Goal: Transaction & Acquisition: Purchase product/service

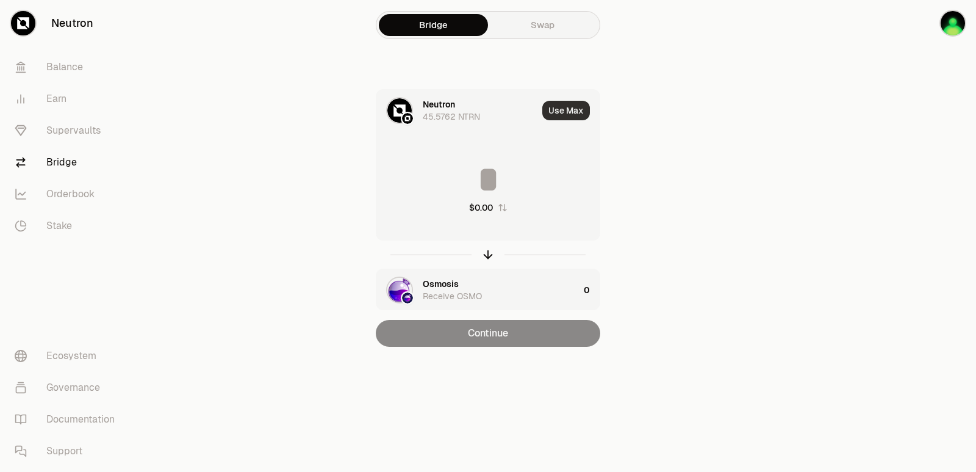
click at [563, 113] on button "Use Max" at bounding box center [567, 111] width 48 height 20
type input "*********"
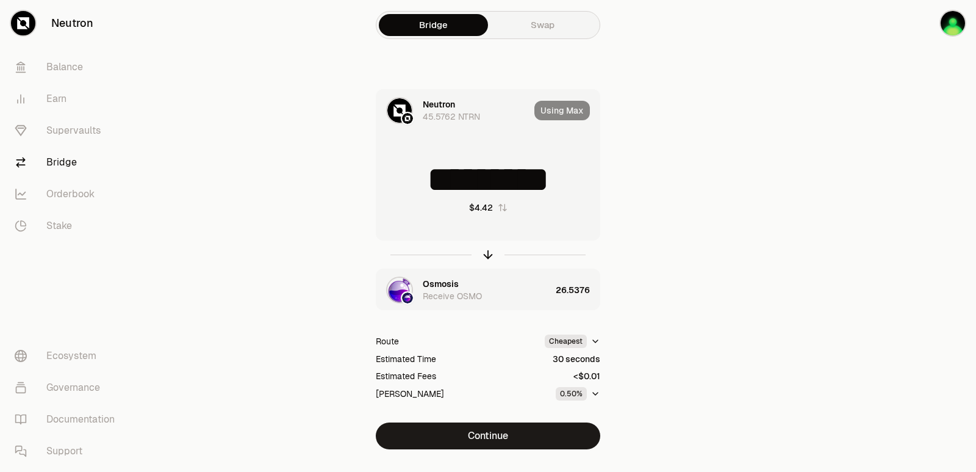
click at [447, 104] on div "Neutron" at bounding box center [439, 104] width 32 height 12
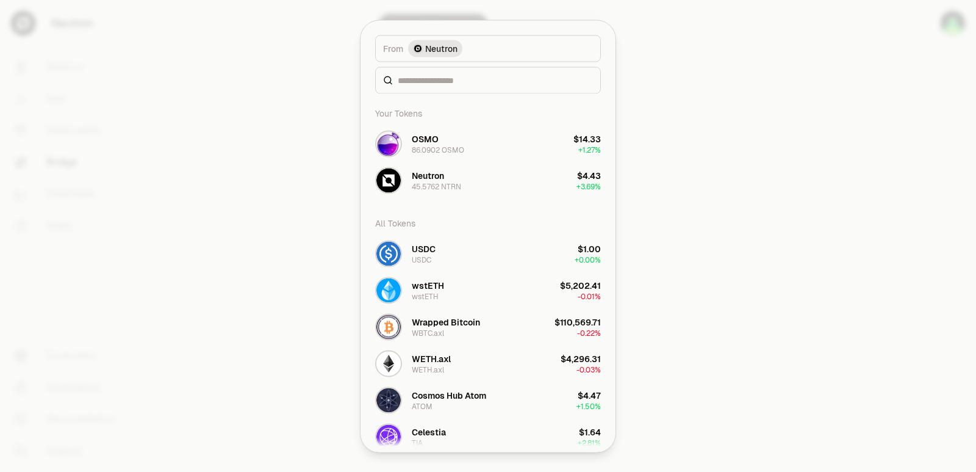
click at [442, 200] on div "From token Select From token. From Neutron Your Tokens OSMO 86.0902 OSMO $14.33…" at bounding box center [488, 235] width 255 height 431
click at [699, 214] on div at bounding box center [488, 236] width 976 height 472
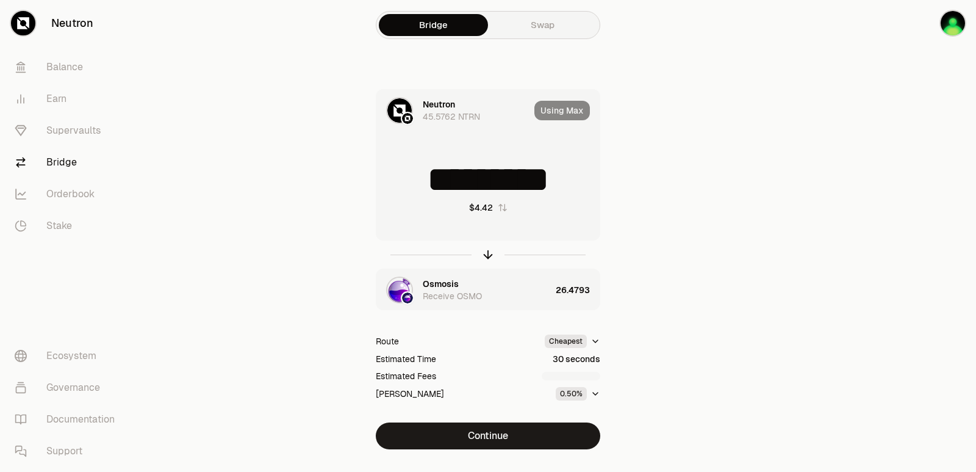
click at [439, 114] on div "45.5762 NTRN" at bounding box center [451, 116] width 57 height 12
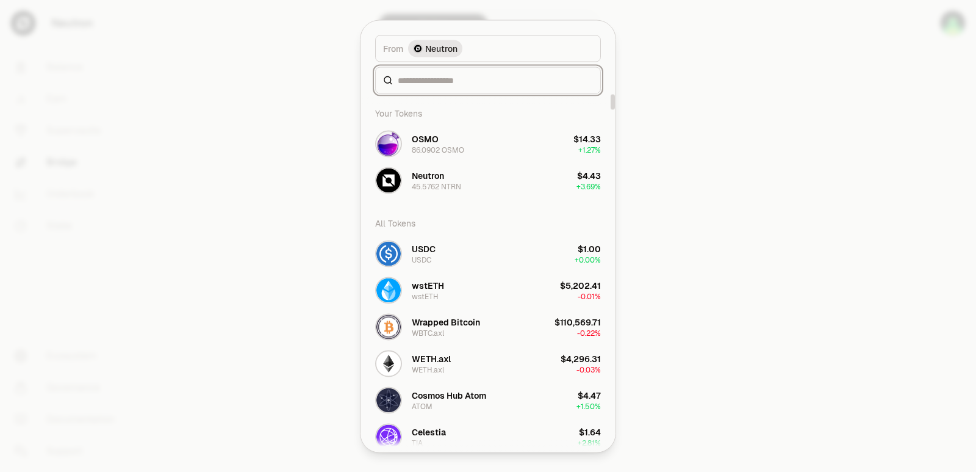
click at [439, 85] on input at bounding box center [495, 80] width 195 height 12
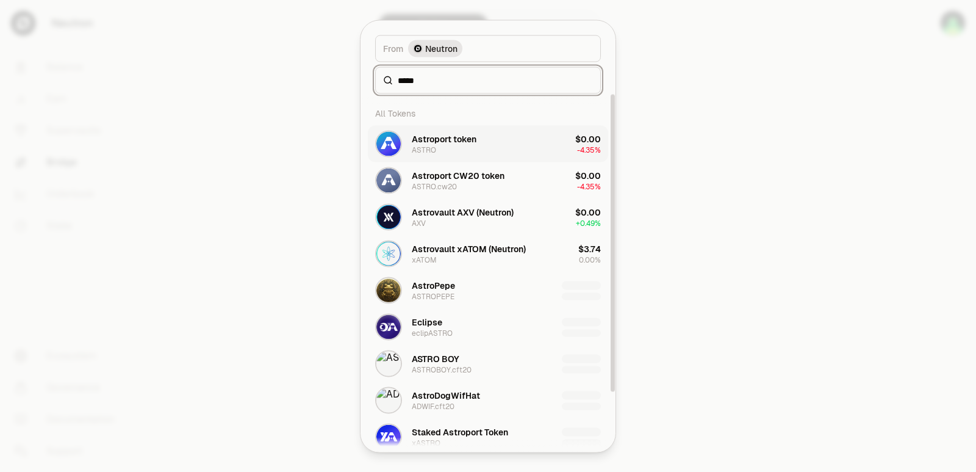
type input "*****"
click at [454, 148] on div "Astroport token ASTRO" at bounding box center [444, 143] width 65 height 22
type input "*"
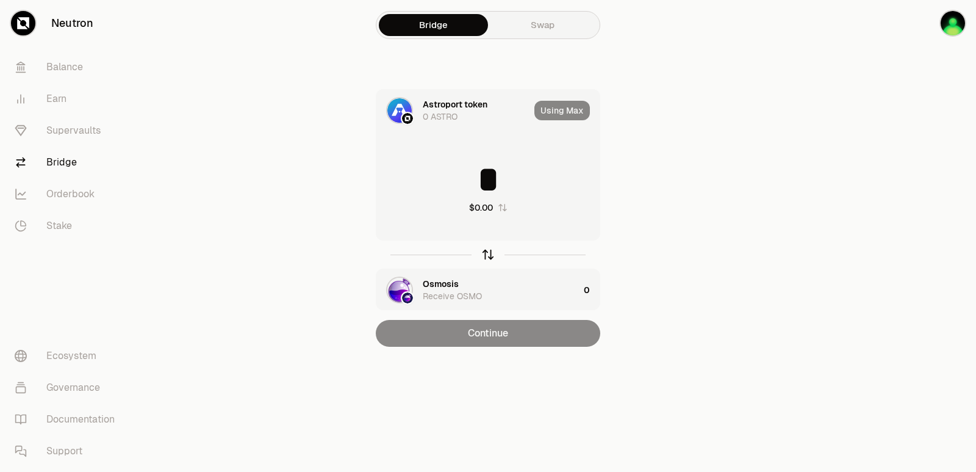
click at [492, 251] on icon "button" at bounding box center [488, 254] width 13 height 13
click at [448, 112] on div at bounding box center [442, 116] width 39 height 12
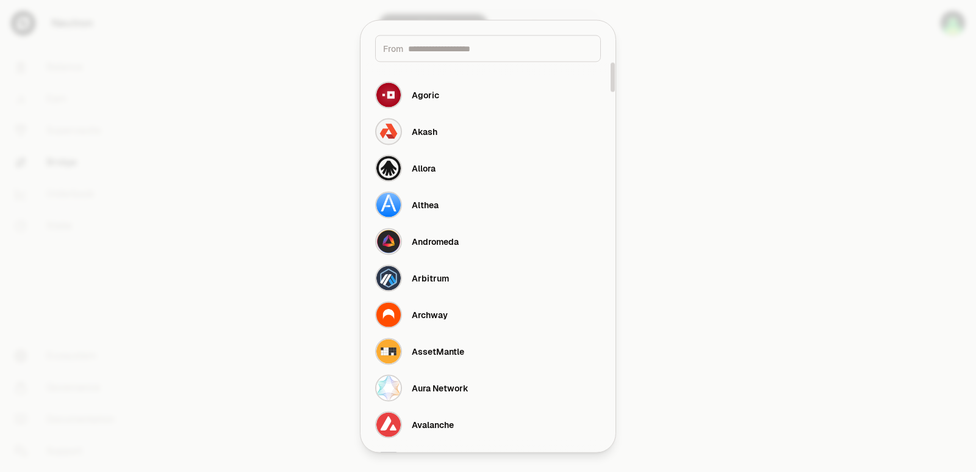
click at [442, 53] on input at bounding box center [500, 48] width 185 height 12
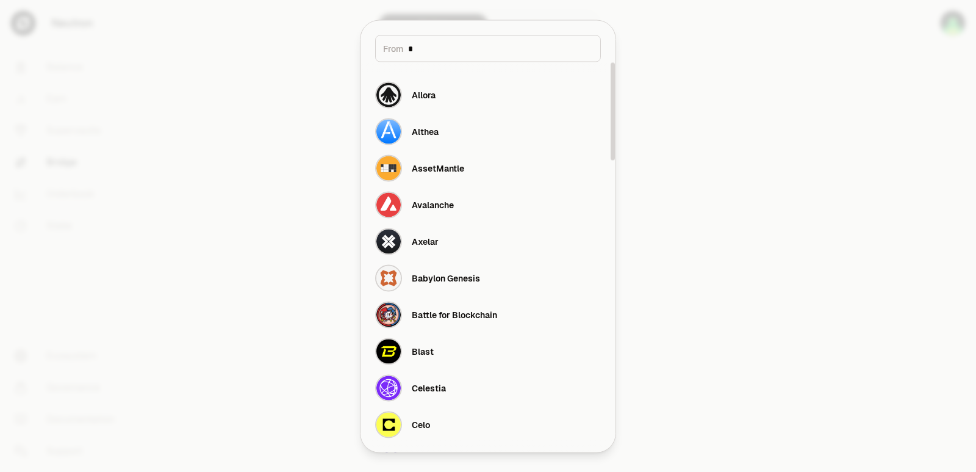
type input "*"
click at [715, 195] on div at bounding box center [488, 236] width 976 height 472
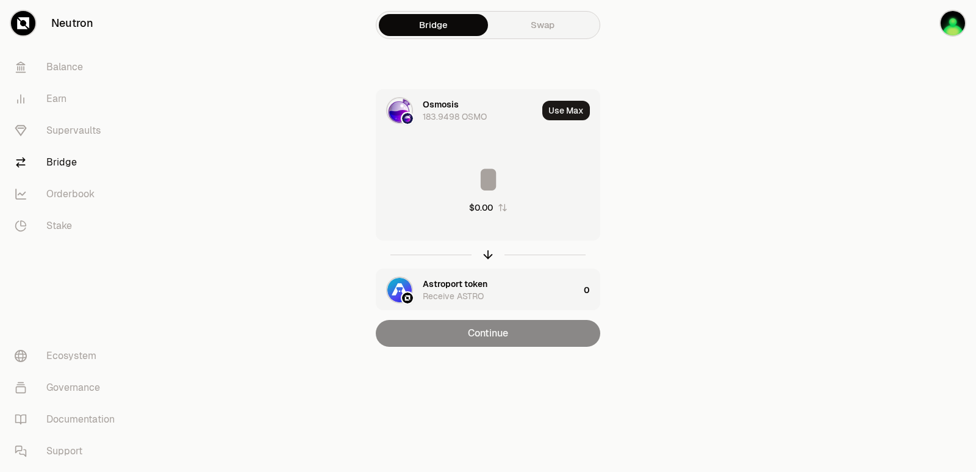
click at [450, 101] on div "Osmosis" at bounding box center [441, 104] width 36 height 12
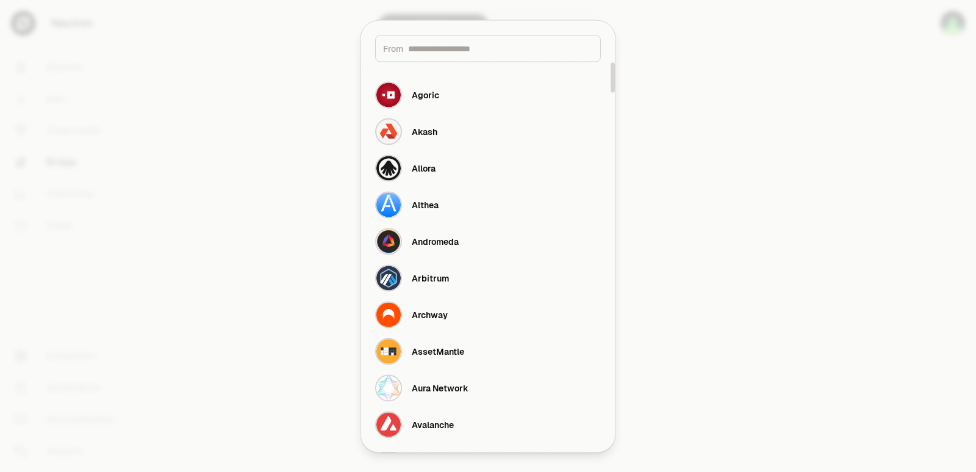
drag, startPoint x: 452, startPoint y: 49, endPoint x: 449, endPoint y: 57, distance: 7.9
click at [453, 50] on input at bounding box center [500, 48] width 185 height 12
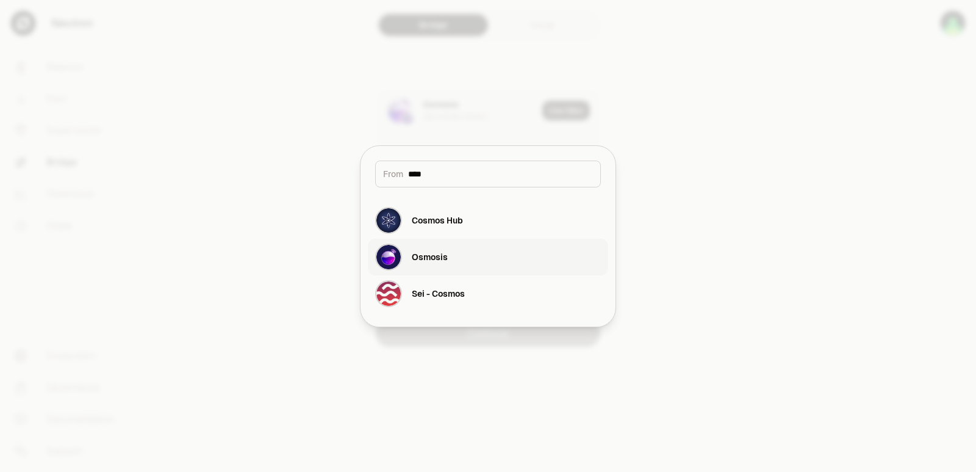
type input "****"
click at [471, 254] on button "Osmosis" at bounding box center [488, 257] width 240 height 37
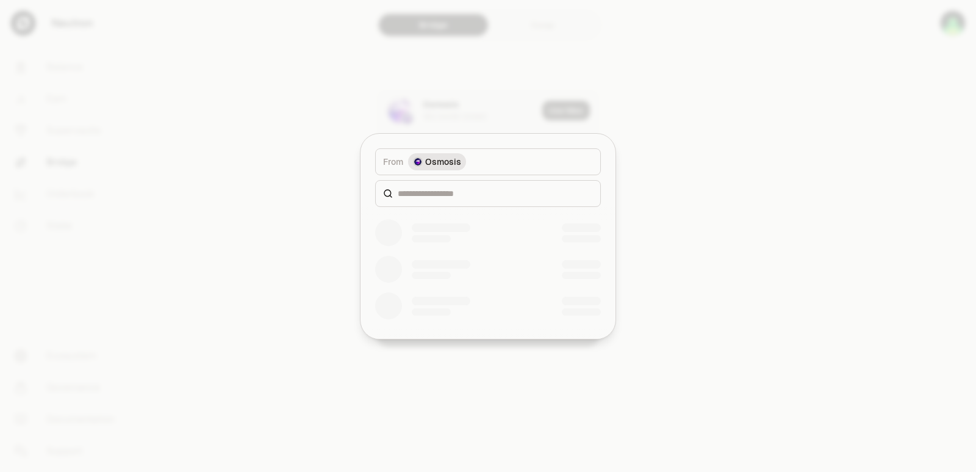
click at [457, 203] on div at bounding box center [488, 193] width 226 height 27
click at [459, 192] on input at bounding box center [495, 193] width 195 height 12
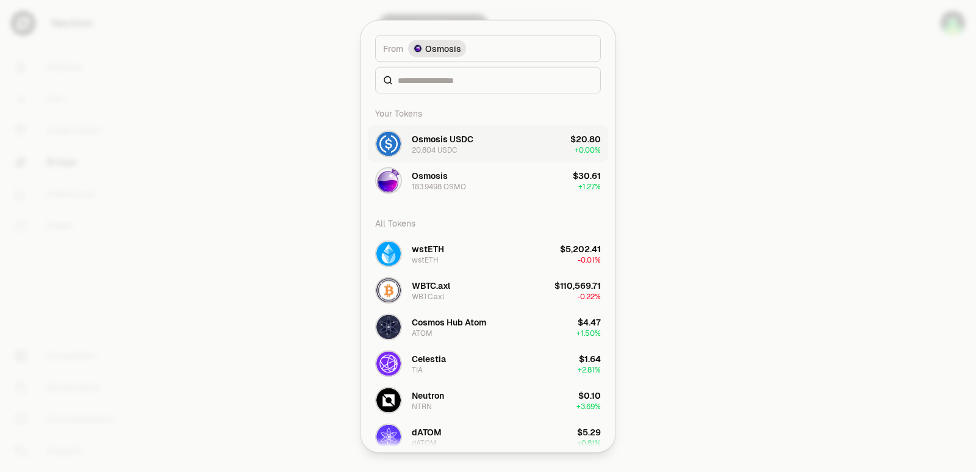
click at [435, 143] on div "Osmosis USDC" at bounding box center [443, 138] width 62 height 12
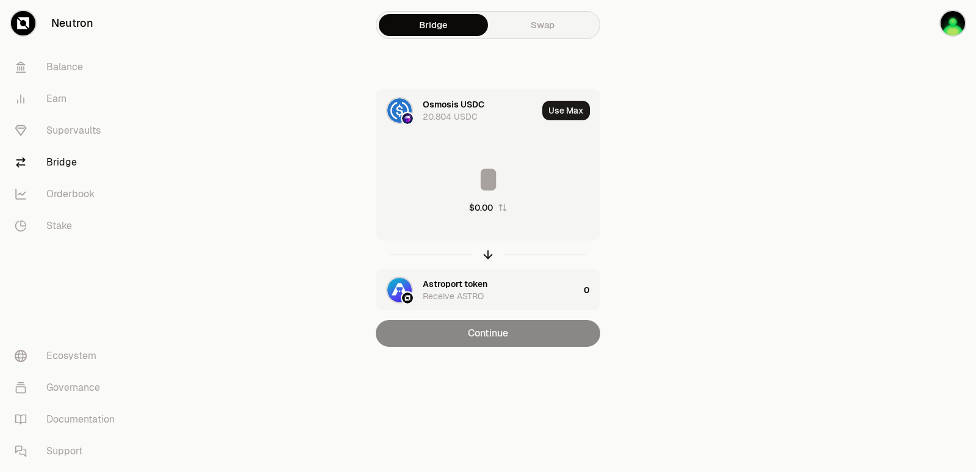
click at [476, 175] on input at bounding box center [488, 179] width 223 height 37
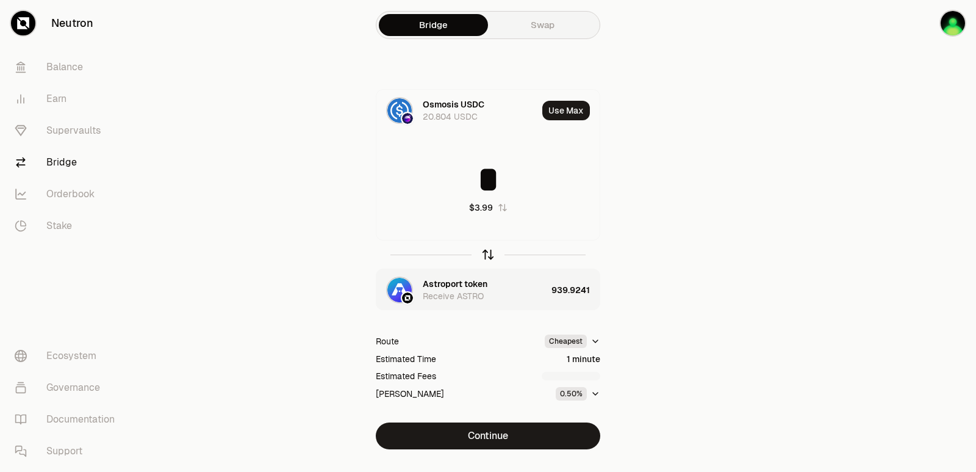
type input "*"
click at [491, 255] on icon "button" at bounding box center [488, 254] width 13 height 13
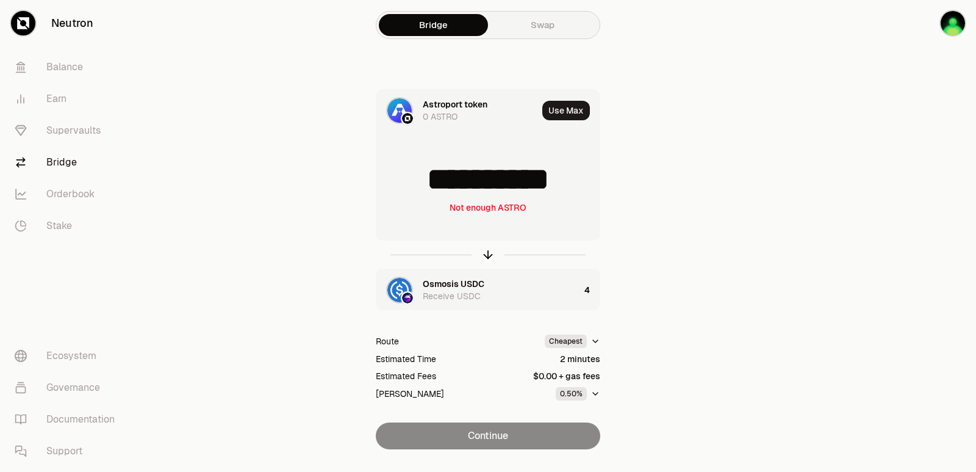
drag, startPoint x: 585, startPoint y: 184, endPoint x: 411, endPoint y: 184, distance: 173.9
click at [411, 184] on input "**********" at bounding box center [488, 179] width 223 height 37
type input "***"
click at [485, 253] on icon "button" at bounding box center [488, 254] width 13 height 13
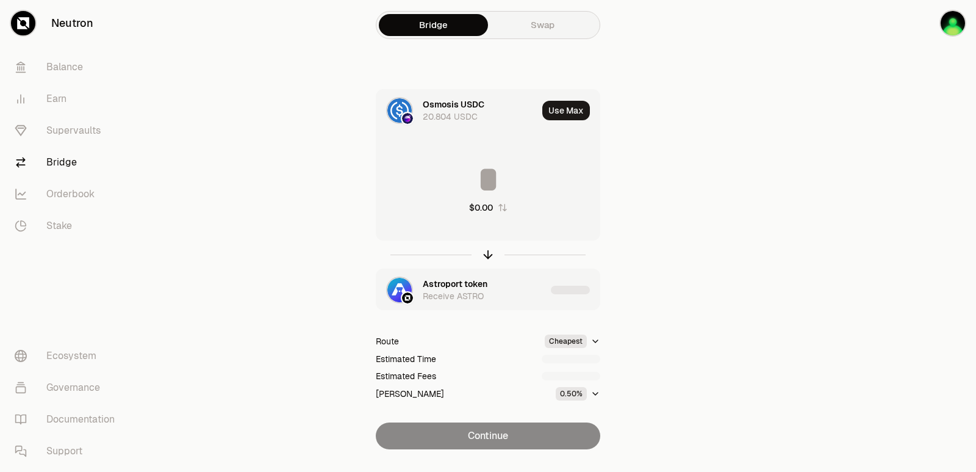
click at [479, 175] on input at bounding box center [488, 179] width 223 height 37
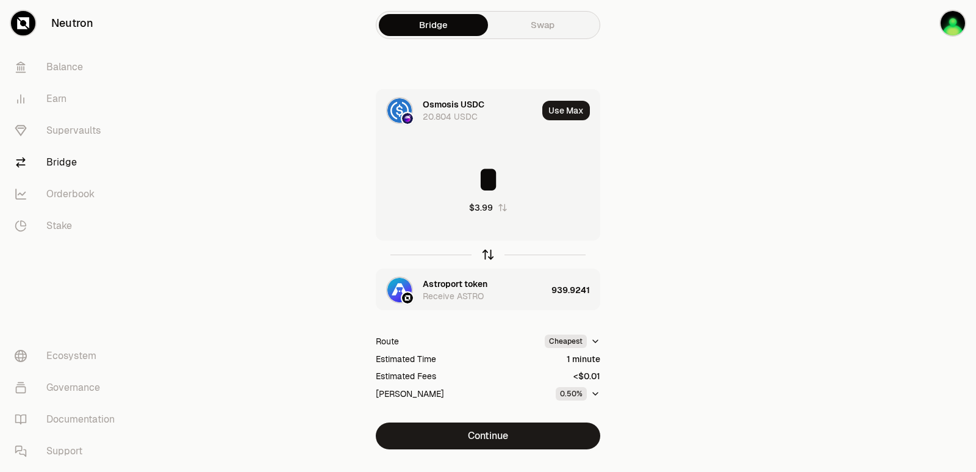
click at [489, 254] on icon "button" at bounding box center [488, 254] width 13 height 13
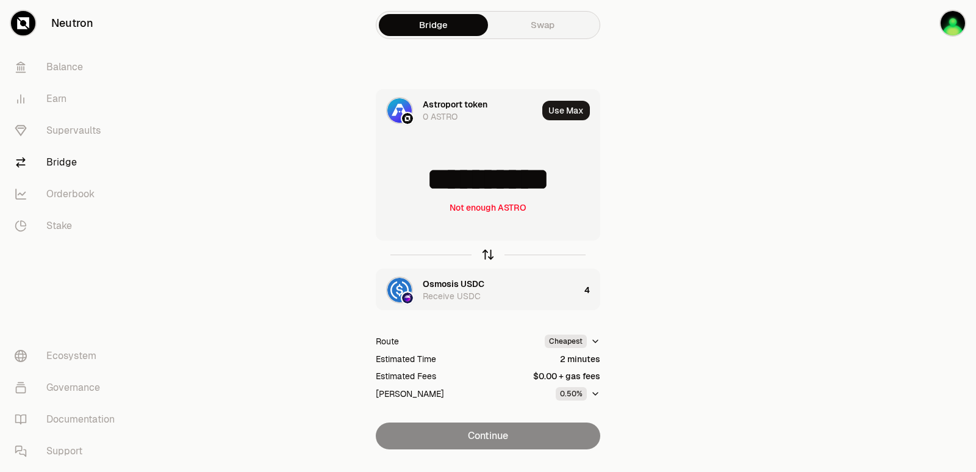
click at [489, 254] on icon "button" at bounding box center [488, 254] width 13 height 13
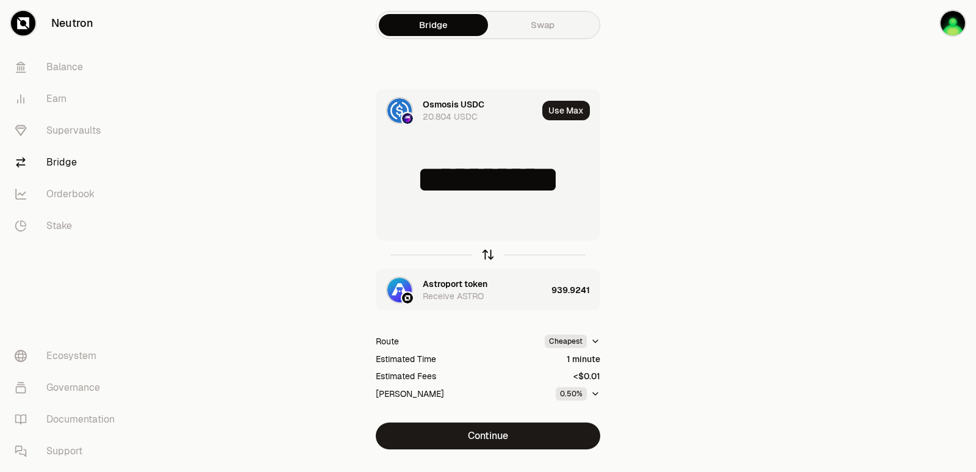
type input "*"
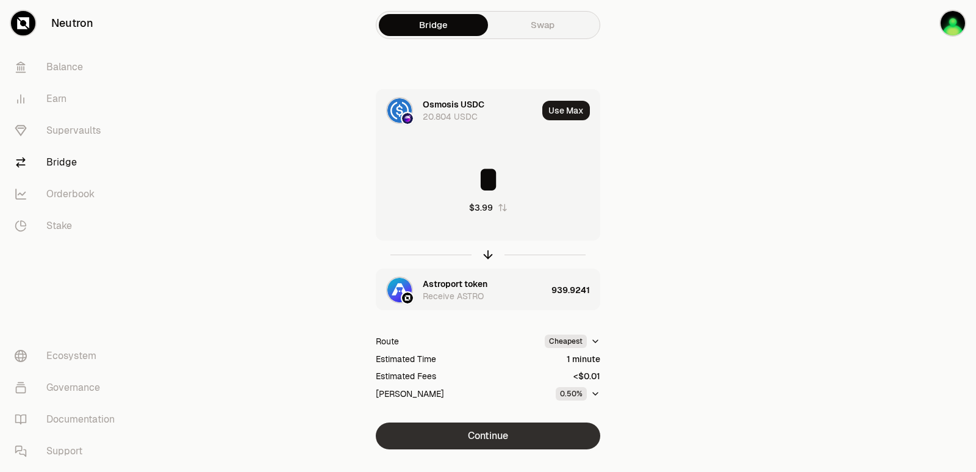
click at [492, 434] on button "Continue" at bounding box center [488, 435] width 225 height 27
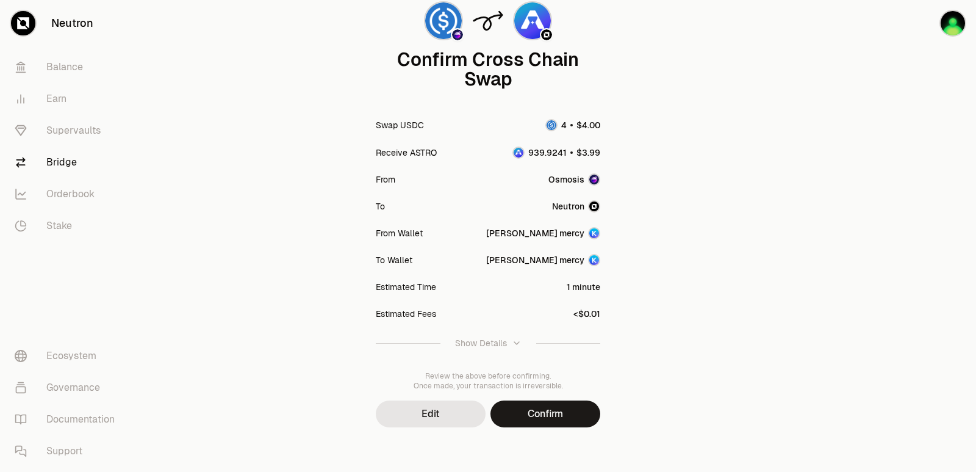
scroll to position [101, 0]
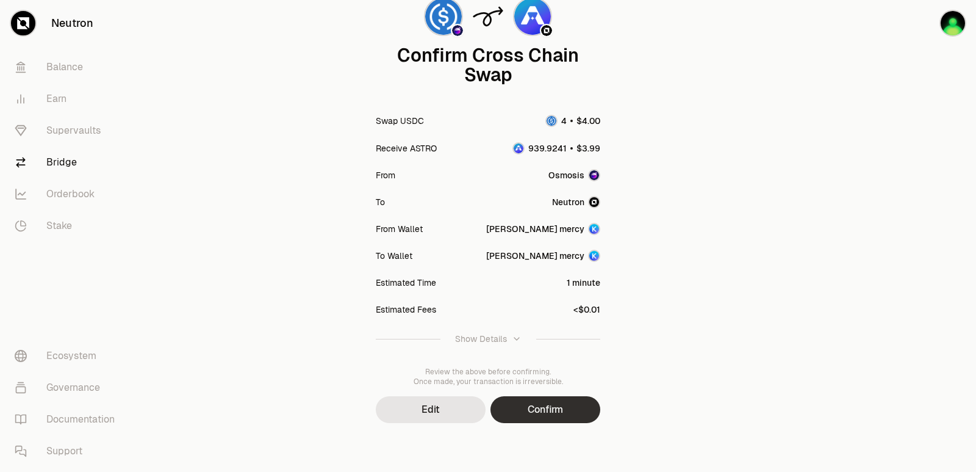
click at [538, 401] on button "Confirm" at bounding box center [546, 409] width 110 height 27
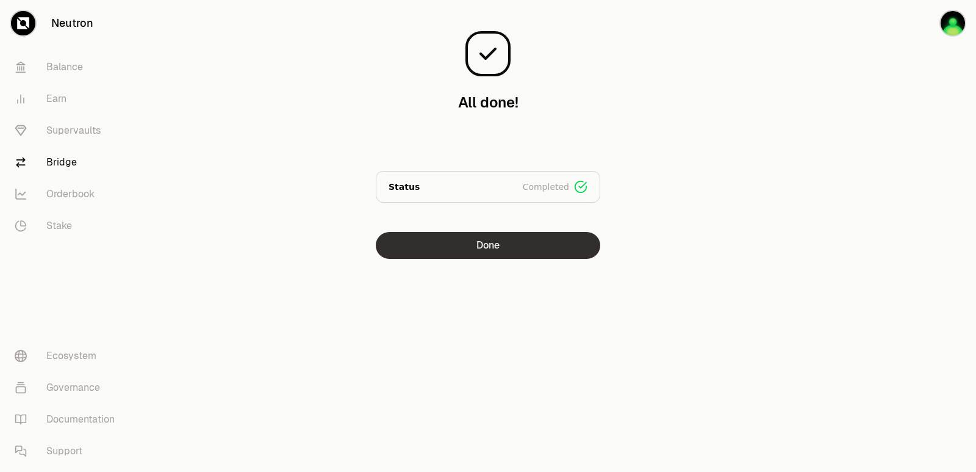
click at [515, 248] on button "Done" at bounding box center [488, 245] width 225 height 27
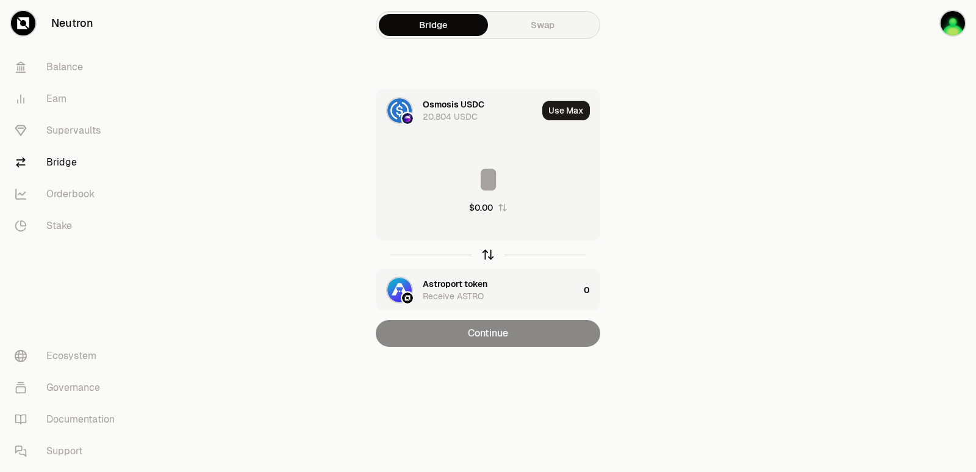
click at [492, 258] on icon "button" at bounding box center [488, 254] width 13 height 13
click at [559, 114] on button "Use Max" at bounding box center [567, 111] width 48 height 20
type input "**********"
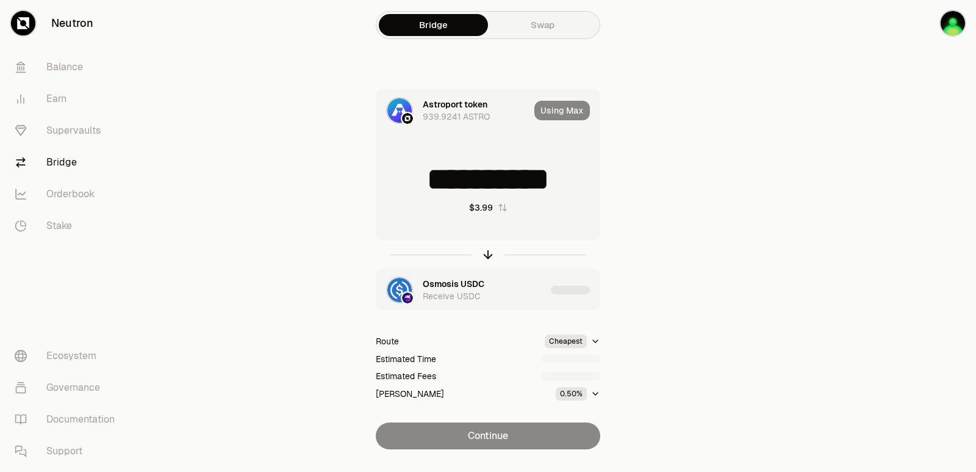
scroll to position [26, 0]
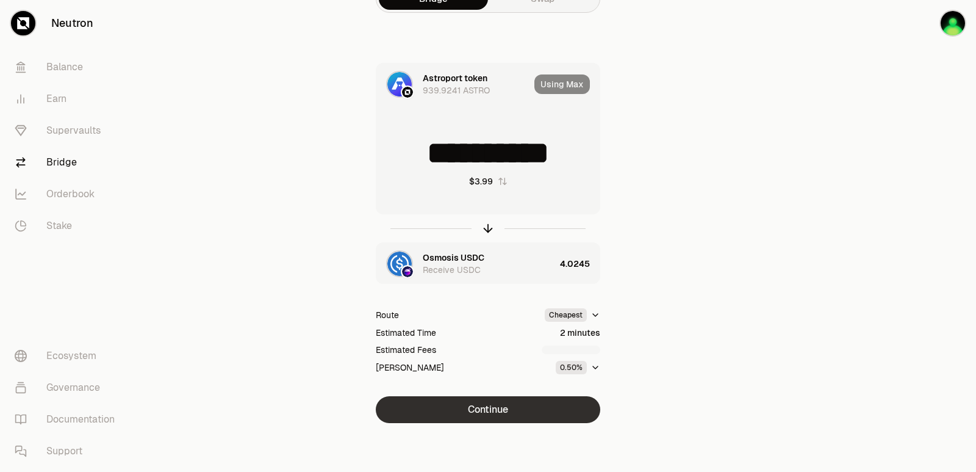
click at [488, 409] on button "Continue" at bounding box center [488, 409] width 225 height 27
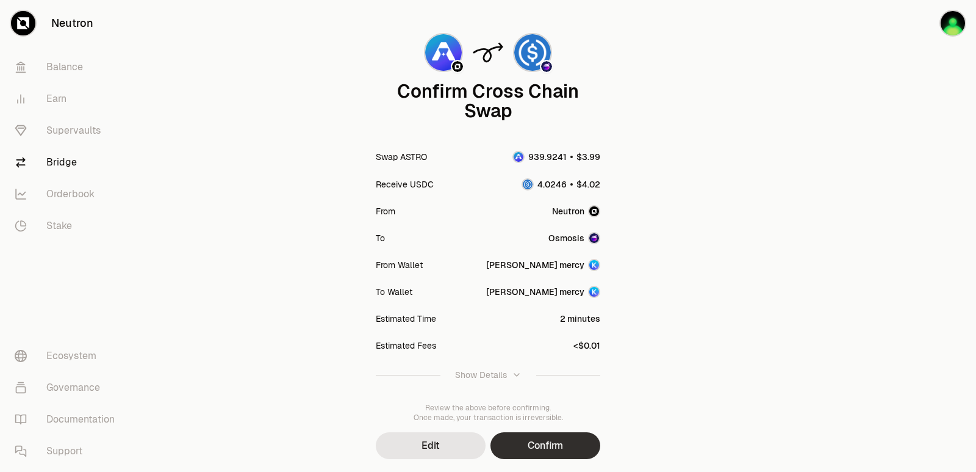
scroll to position [101, 0]
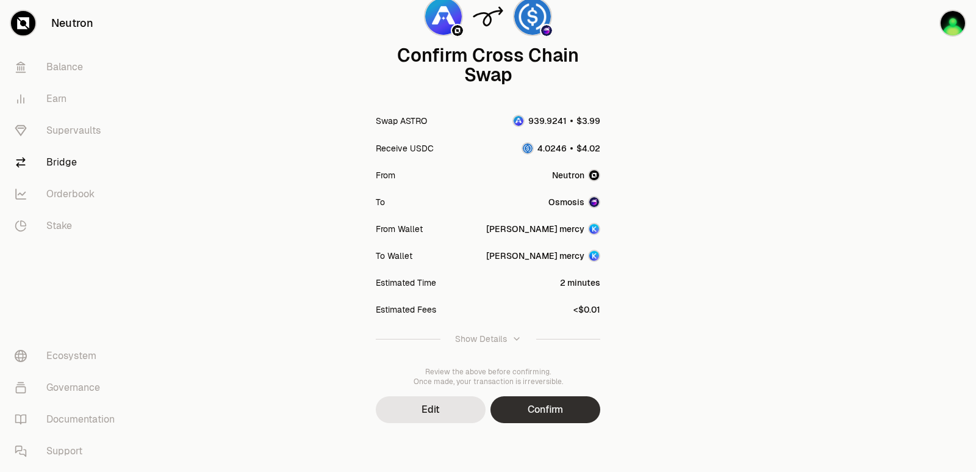
click at [532, 418] on button "Confirm" at bounding box center [546, 409] width 110 height 27
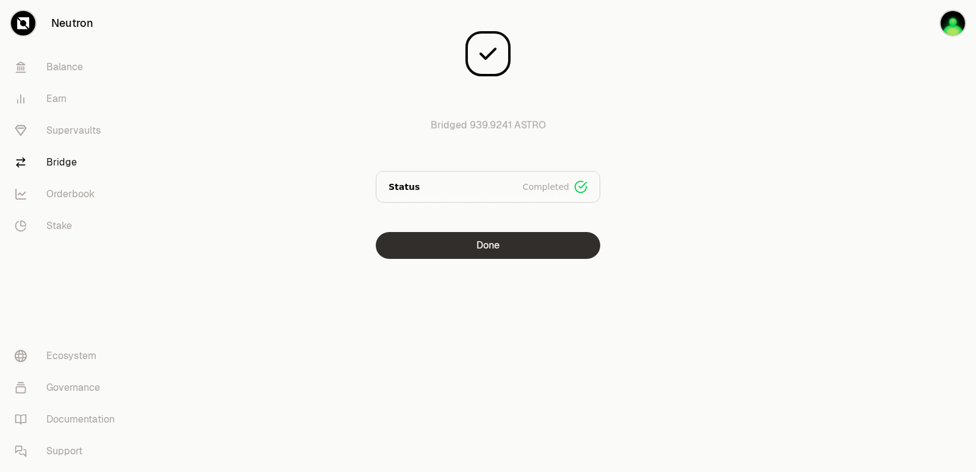
click at [519, 244] on button "Done" at bounding box center [488, 245] width 225 height 27
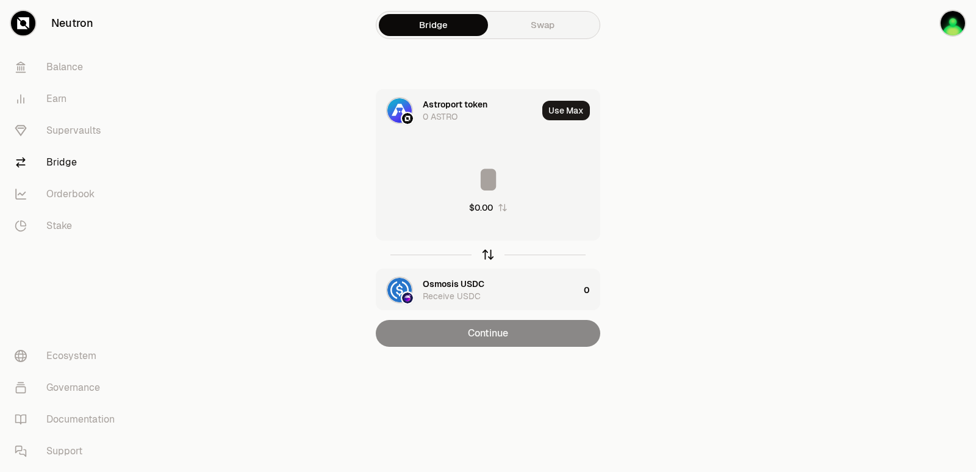
click at [491, 253] on icon "button" at bounding box center [488, 254] width 13 height 13
click at [474, 289] on div "Astroport token" at bounding box center [455, 284] width 65 height 12
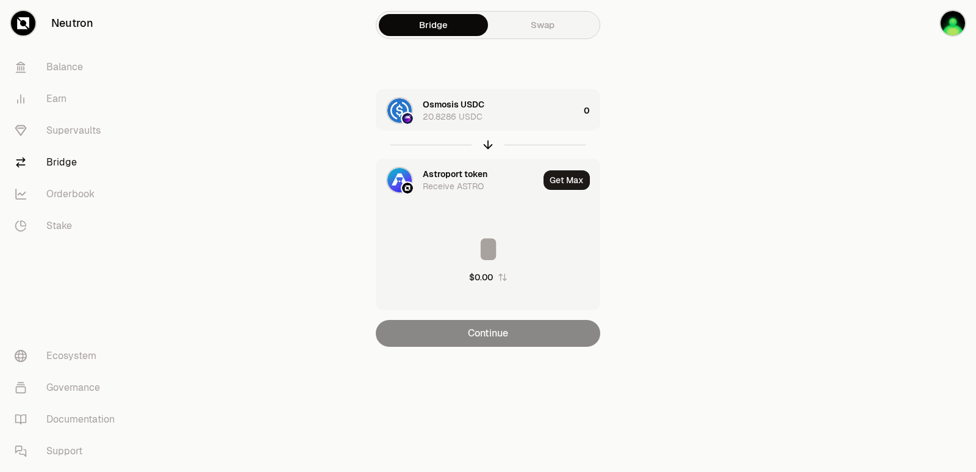
click at [465, 178] on div "Astroport token" at bounding box center [455, 174] width 65 height 12
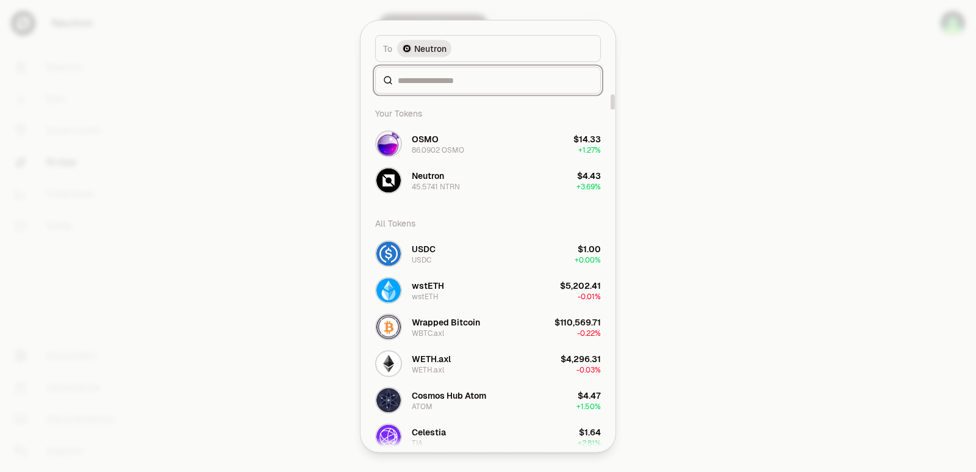
click at [443, 84] on input at bounding box center [495, 80] width 195 height 12
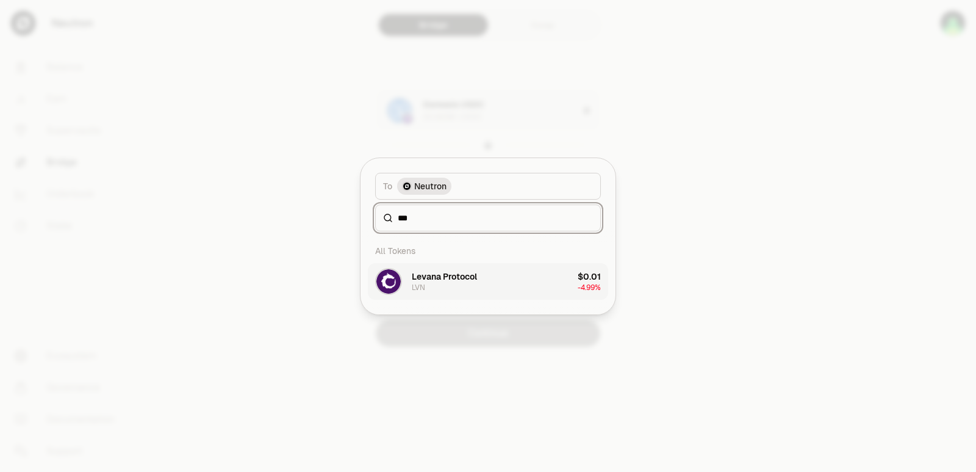
type input "***"
click at [478, 282] on button "Levana Protocol LVN $0.01 -4.99%" at bounding box center [488, 281] width 240 height 37
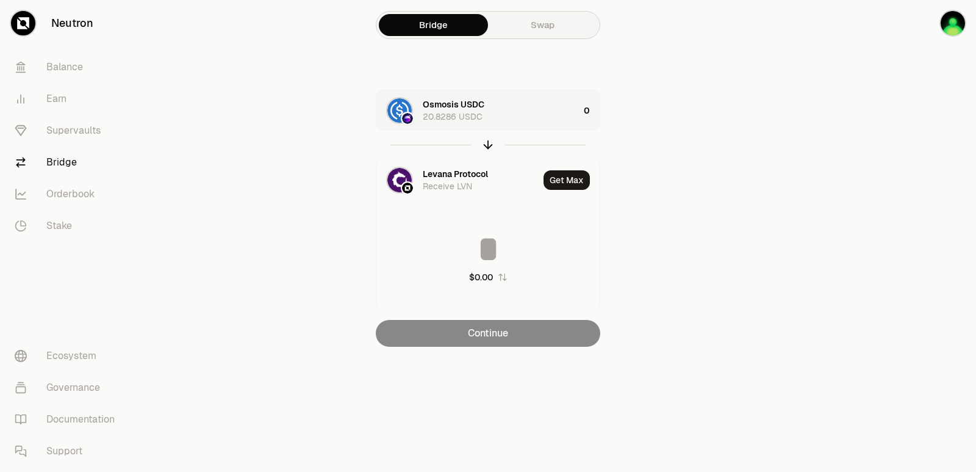
click at [502, 109] on div "Osmosis USDC 20.8286 USDC" at bounding box center [501, 110] width 156 height 24
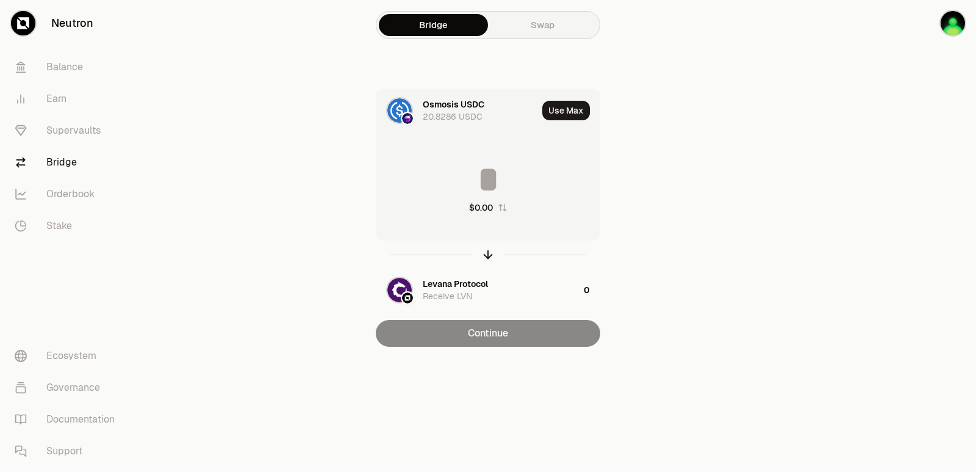
click at [469, 192] on input at bounding box center [488, 179] width 223 height 37
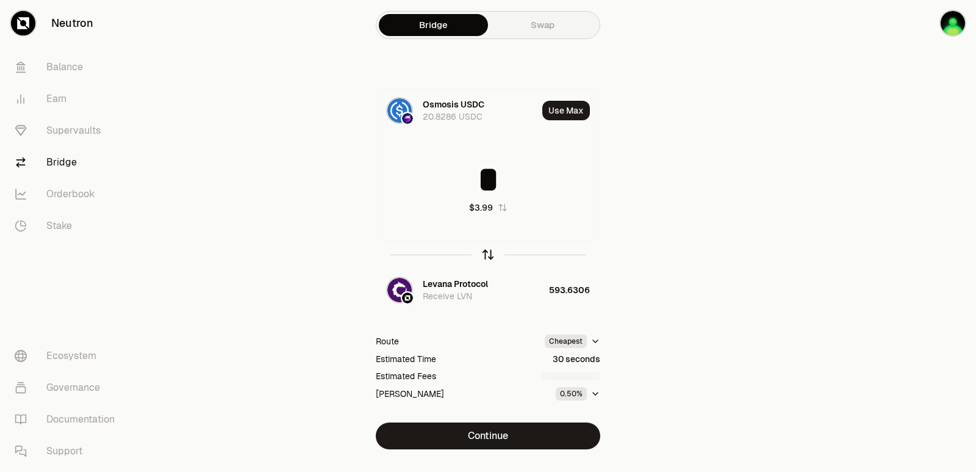
type input "*"
click at [483, 254] on icon "button" at bounding box center [488, 254] width 13 height 13
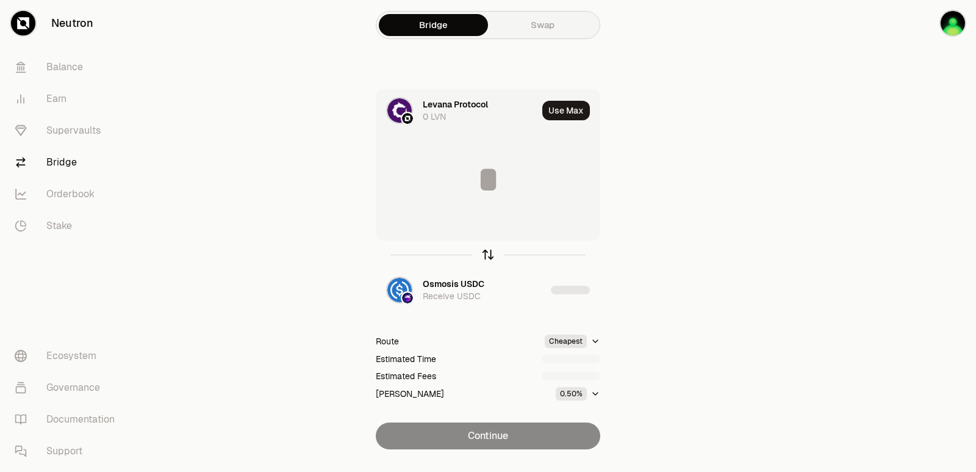
type input "**********"
